Goal: Entertainment & Leisure: Consume media (video, audio)

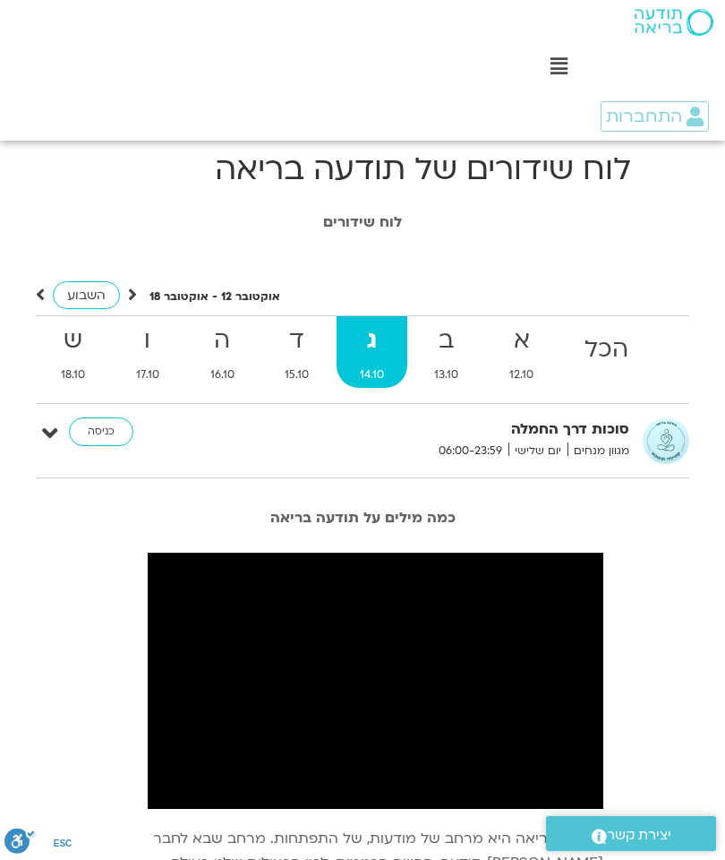
click at [385, 353] on strong "ג" at bounding box center [373, 341] width 72 height 40
click at [608, 444] on span "מגוון מנחים" at bounding box center [599, 451] width 62 height 19
click at [106, 440] on link "כניסה" at bounding box center [101, 431] width 64 height 29
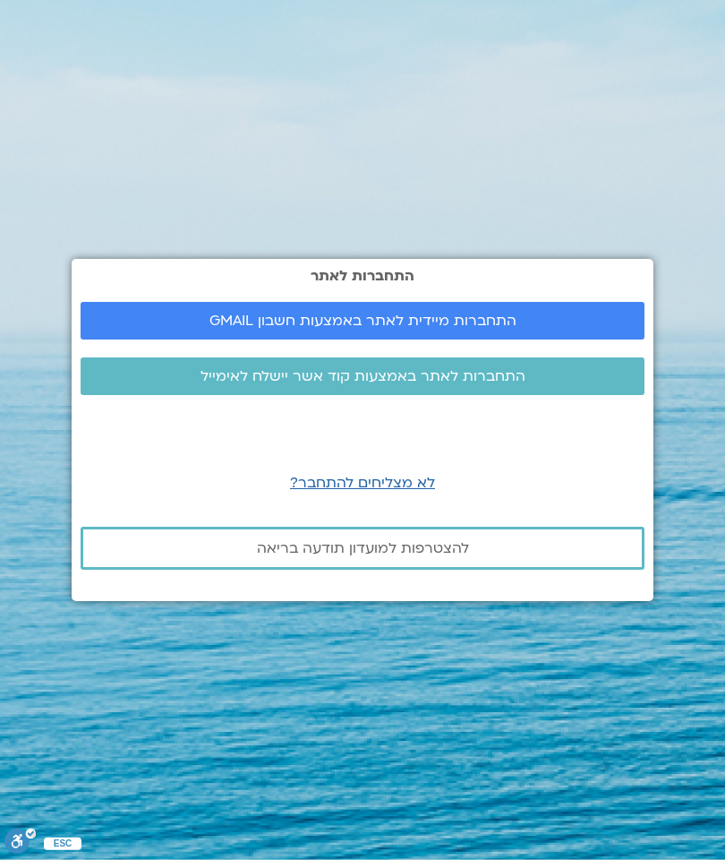
click at [533, 339] on link "התחברות מיידית לאתר באמצעות חשבון GMAIL" at bounding box center [363, 321] width 564 height 38
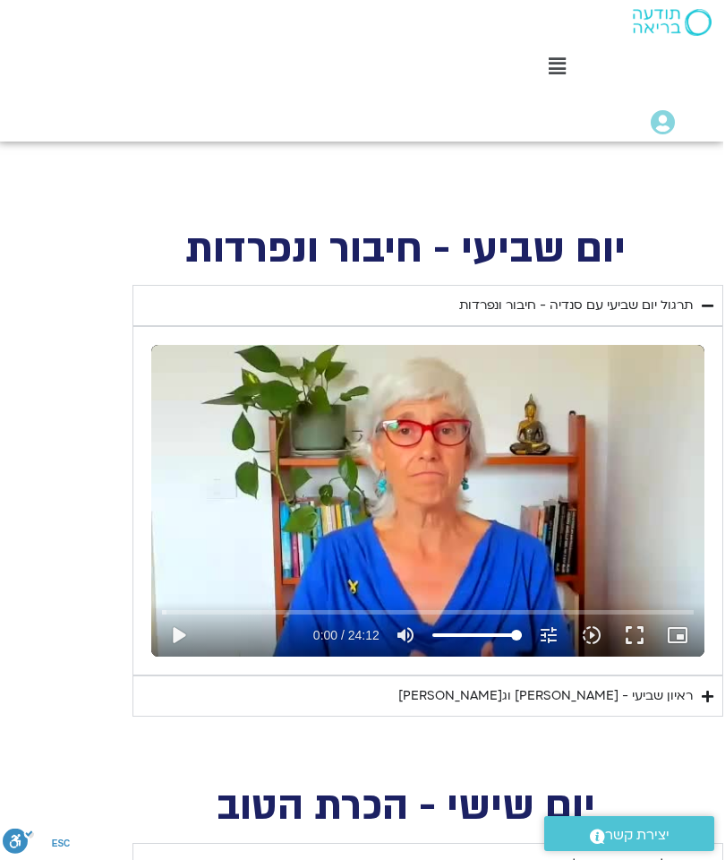
scroll to position [764, 0]
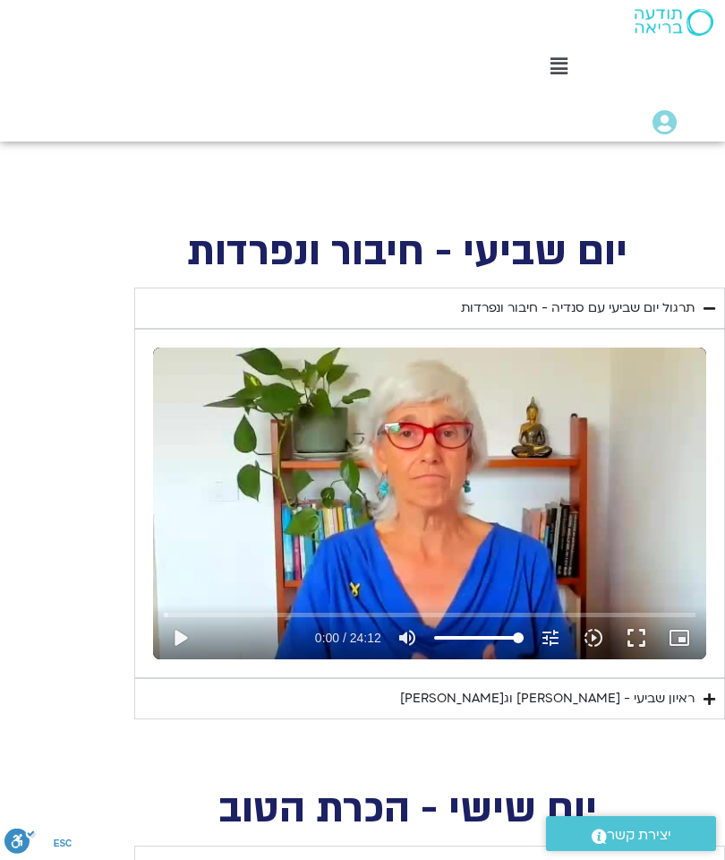
click at [680, 688] on div "ראיון שביעי - טארה בראך וג'ון קבט זין" at bounding box center [547, 698] width 295 height 21
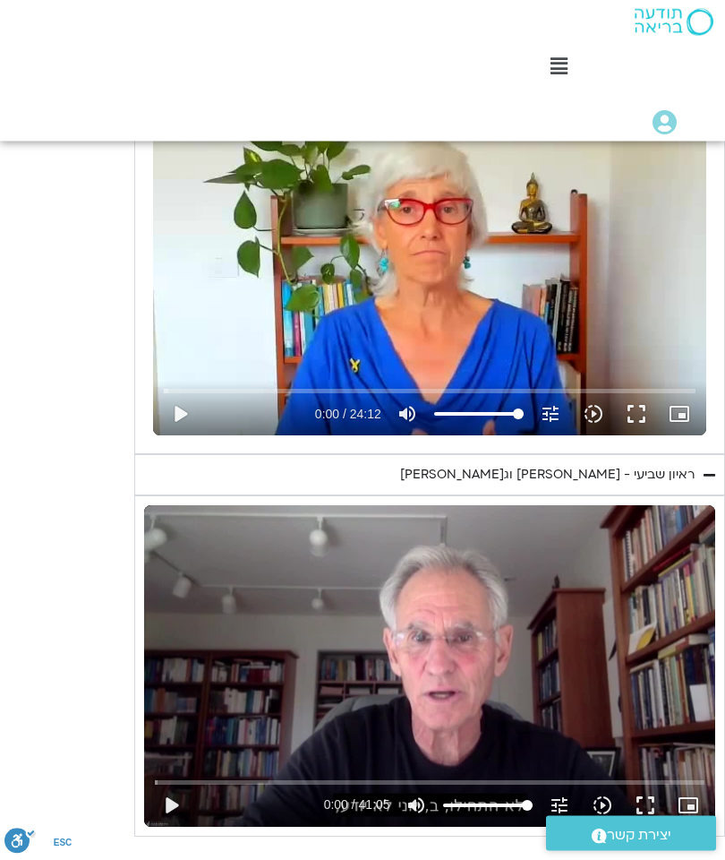
scroll to position [995, 0]
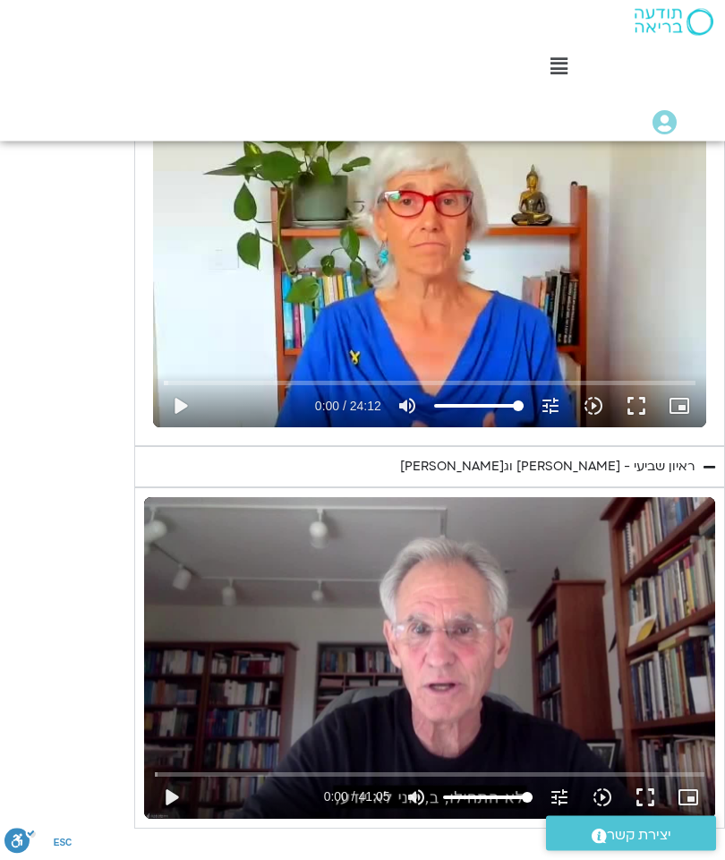
click at [178, 777] on button "play_arrow" at bounding box center [171, 798] width 43 height 43
type input "340.048542684666"
type input "0.188013708335347"
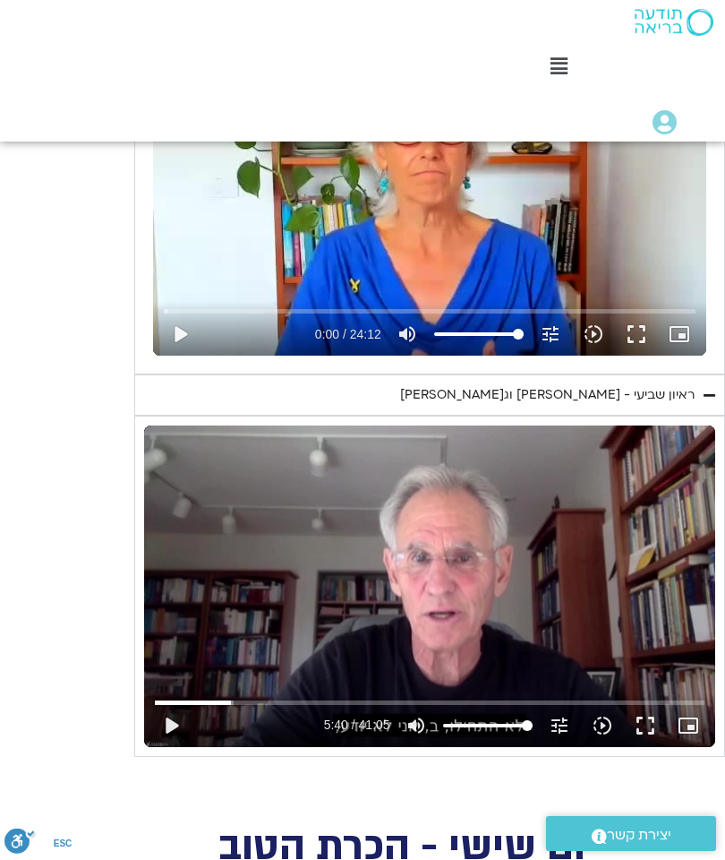
type input "340.048542684666"
type input "0.100125574"
click at [176, 704] on button "play_arrow" at bounding box center [171, 725] width 43 height 43
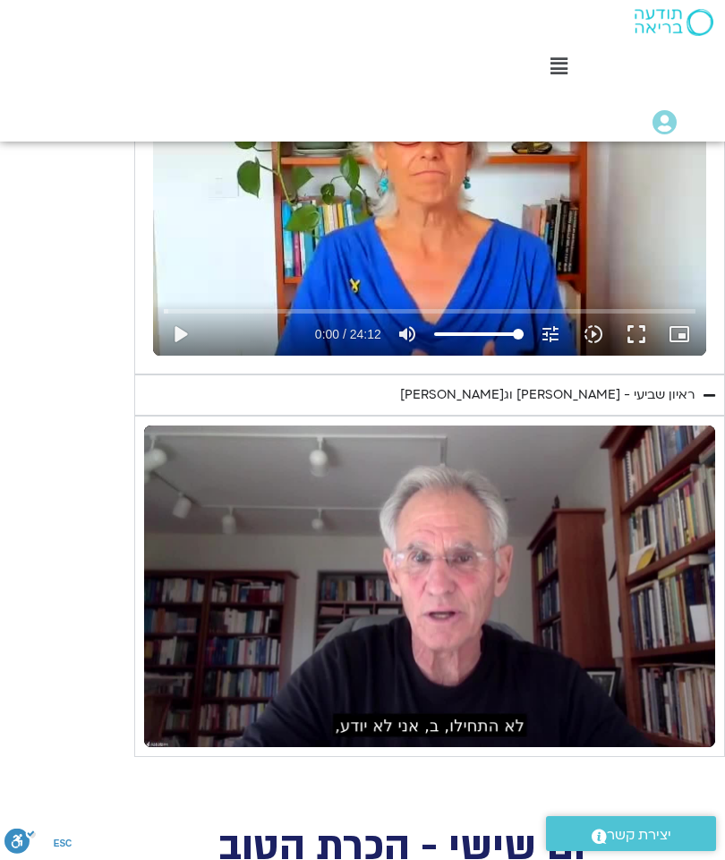
scroll to position [1068, -3]
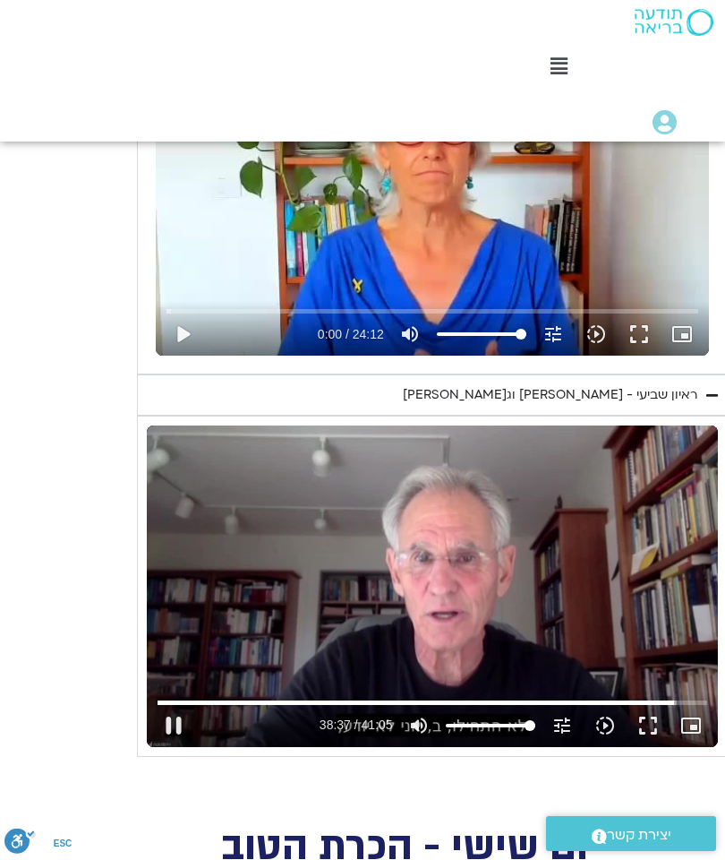
click at [671, 704] on button "picture_in_picture_alt Picture-in-Picture Off" at bounding box center [691, 725] width 43 height 43
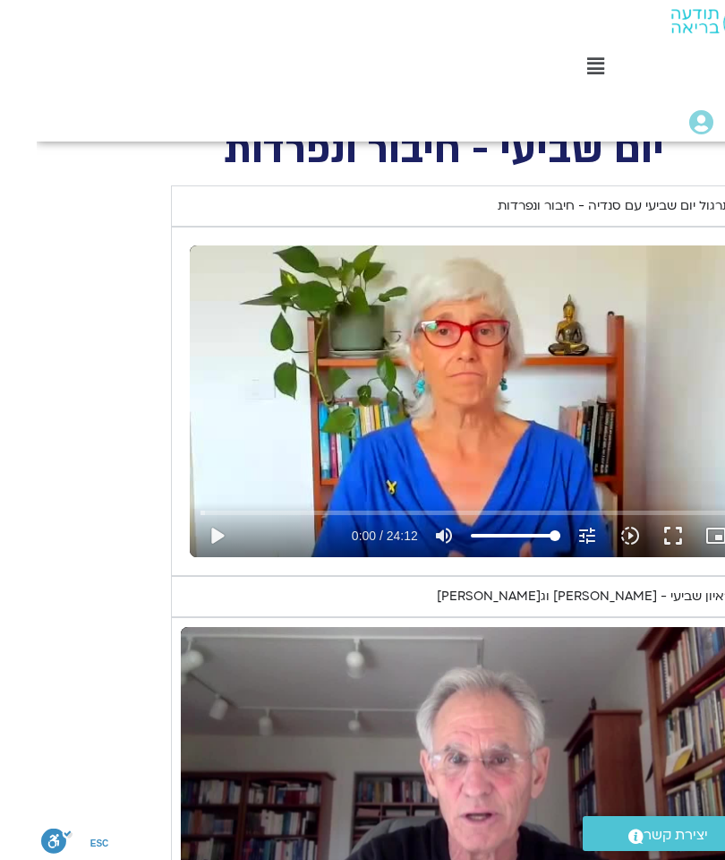
scroll to position [866, -37]
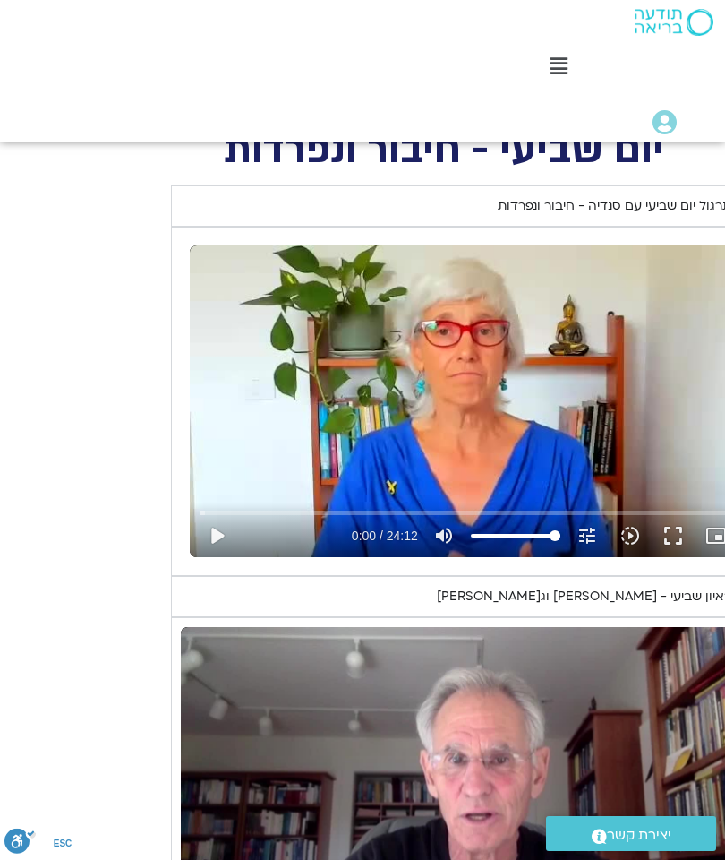
click at [224, 514] on button "play_arrow" at bounding box center [216, 535] width 43 height 43
type input "2465.266667"
type input "0.042412916693138"
type input "2465.266667"
type input "0.173417791665997"
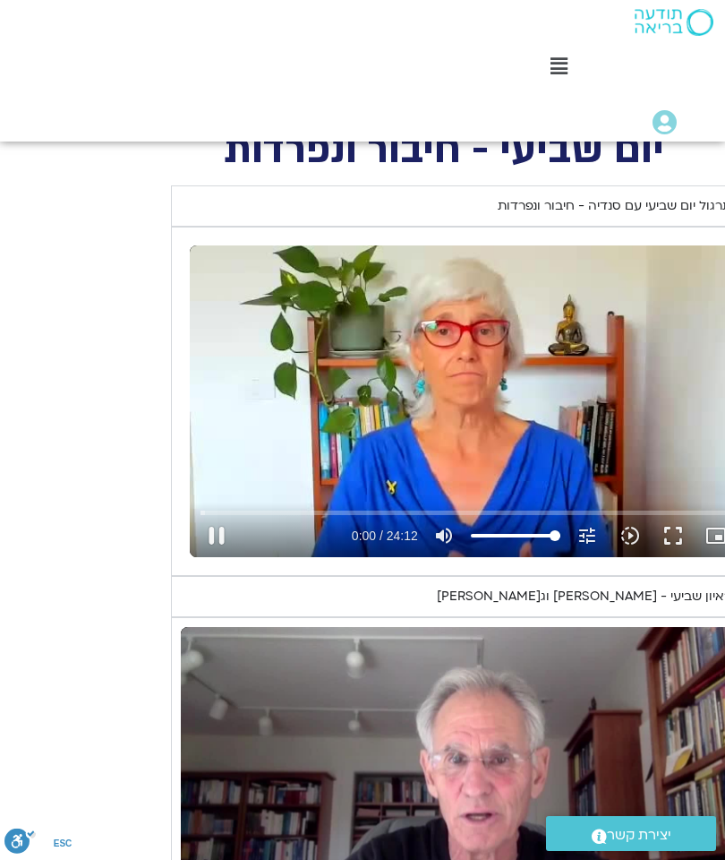
type input "2465.266667"
type input "0.199142417682089"
type input "2465.266667"
type input "0.331029167984544"
type input "2465.266667"
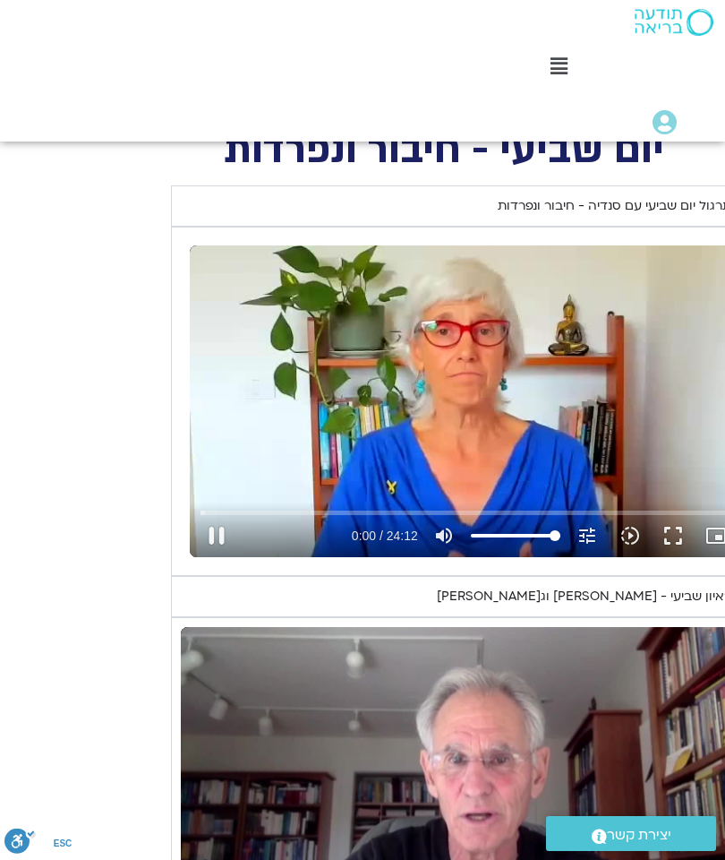
type input "0.459288417654227"
type input "2465.266667"
type input "0.585956667354587"
type input "2465.266667"
type input "0.711087250666398"
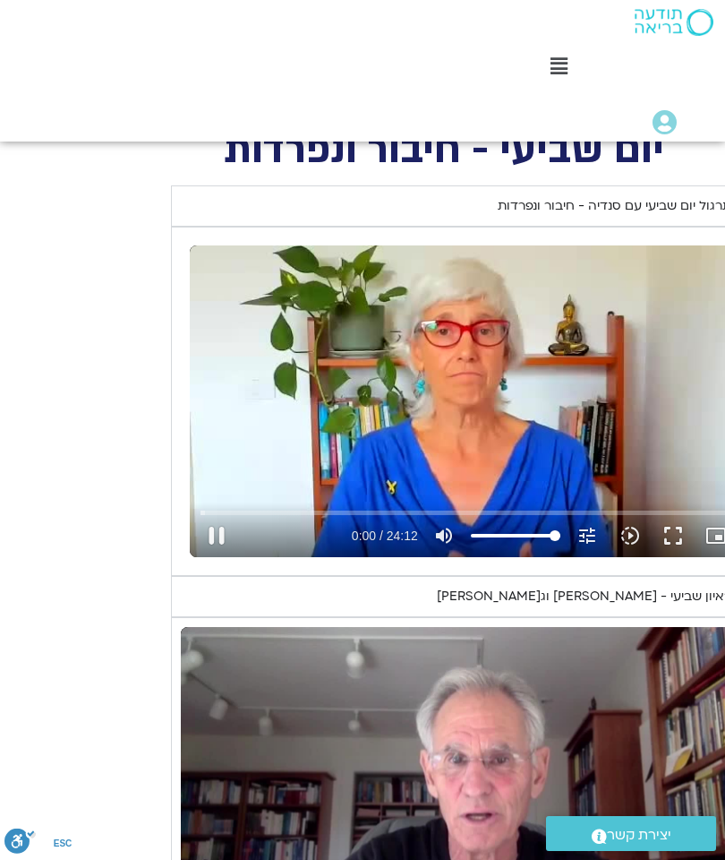
type input "2465.266667"
type input "0.837376542331352"
type input "2465.266667"
type input "0.962591792328486"
type input "2465.266667"
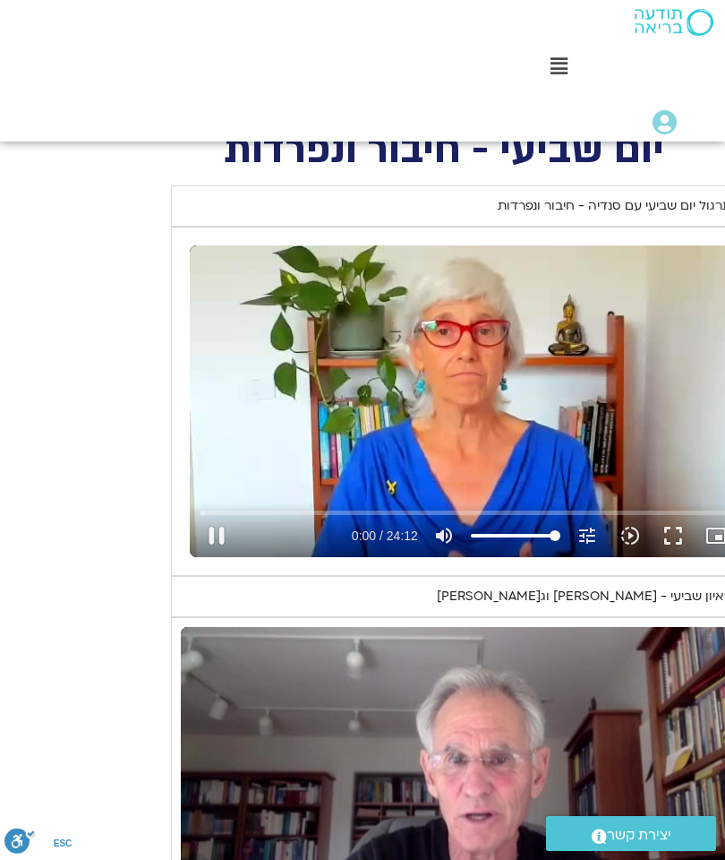
type input "1.08776804232184"
type input "2465.266667"
type input "1.21289025032864"
type input "2465.266667"
type input "1.33859195902235"
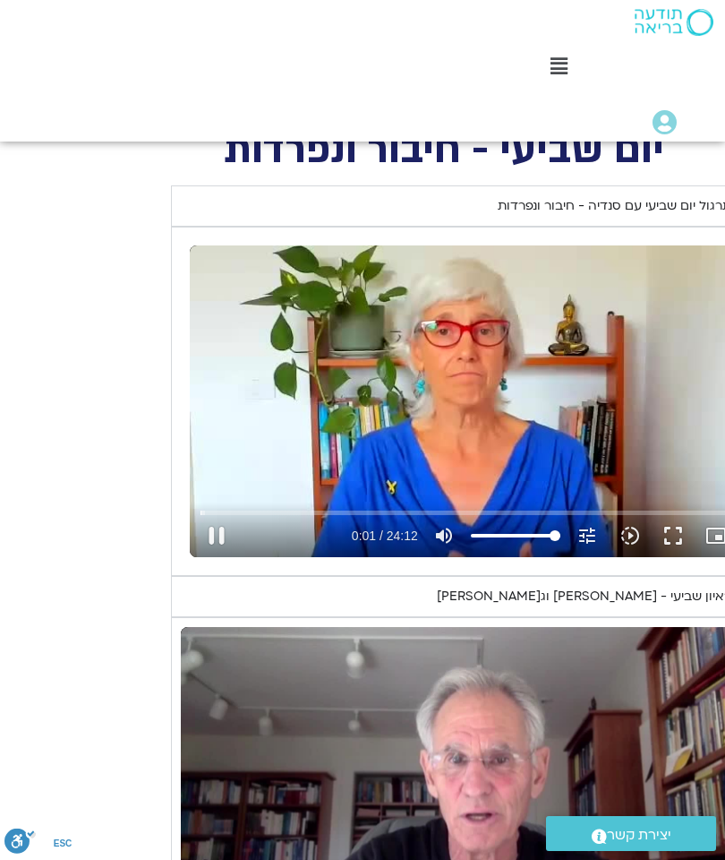
type input "2465.266667"
type input "1.46458541765052"
type input "2465.266667"
type input "1.58987416734259"
type input "2465.266667"
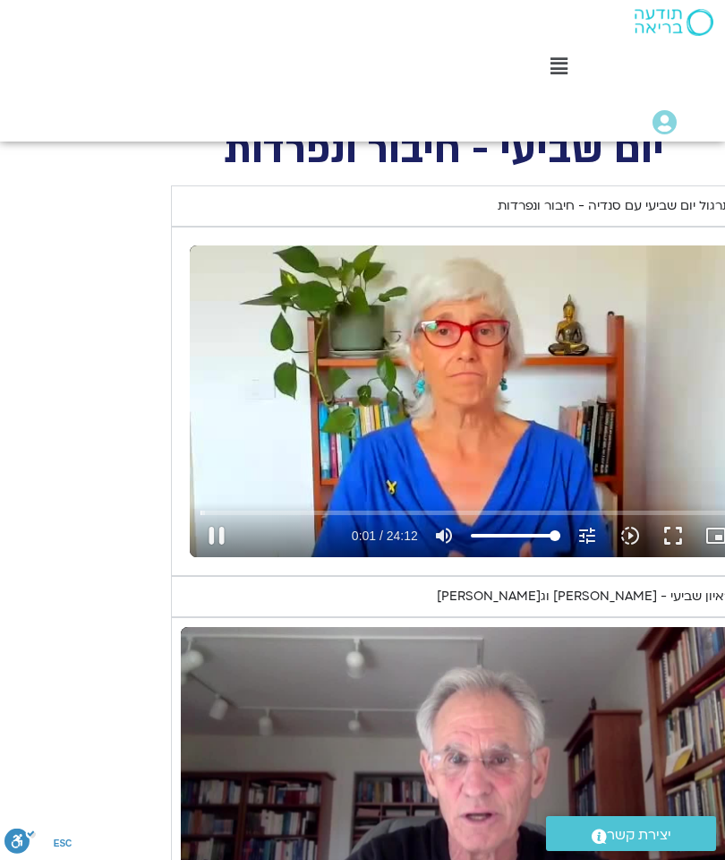
type input "1.71501304233587"
type input "2465.266667"
type input "1.8408912503273"
type input "2465.266667"
type input "1.96674991766437"
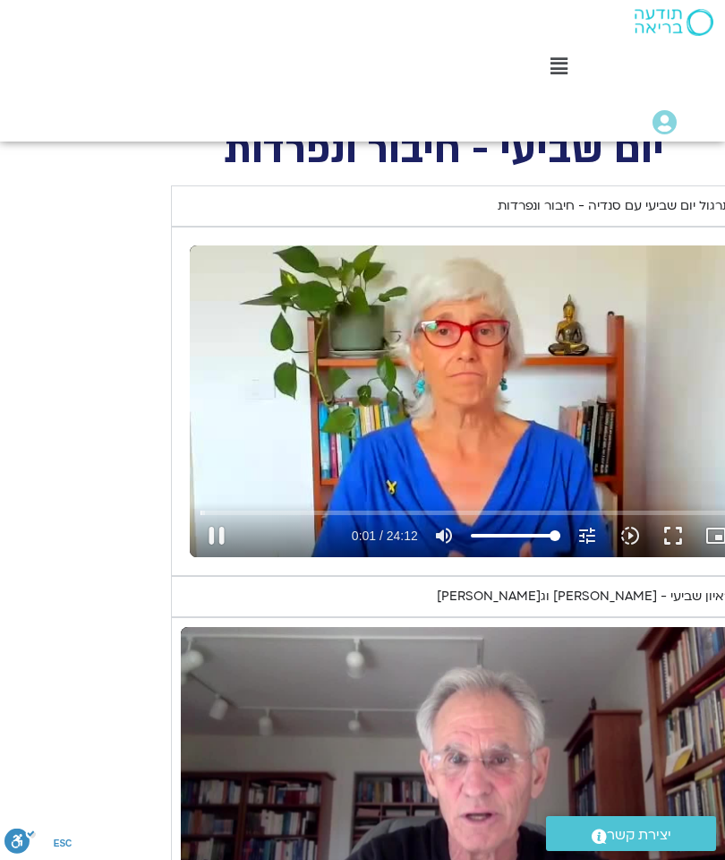
type input "2465.266667"
type input "2.09405858465284"
type input "2465.266667"
type input "2.22018054268418"
type input "2465.266667"
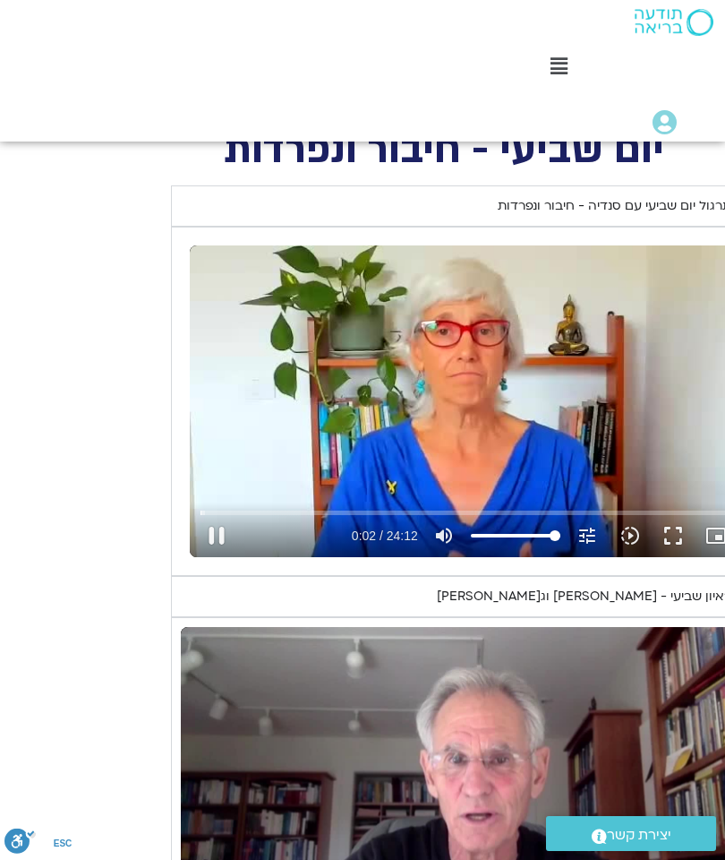
type input "2.34597941764471"
type input "2465.266667"
type input "2.47108487567691"
type input "2465.266667"
type input "2.6000242509899"
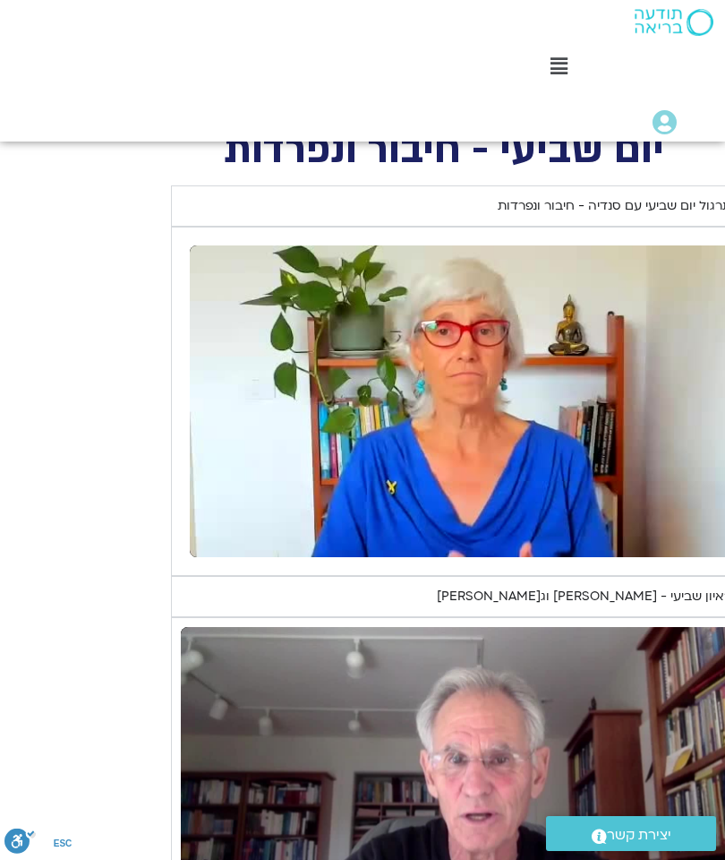
type input "2465.266667"
type input "65.911949987"
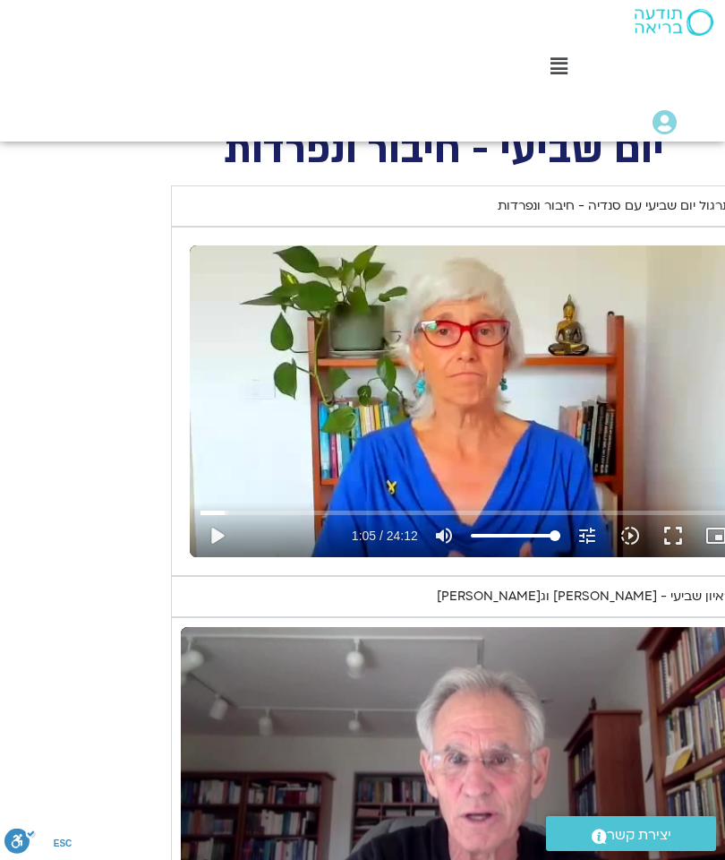
type input "2465.266667"
